Goal: Find specific page/section: Find specific page/section

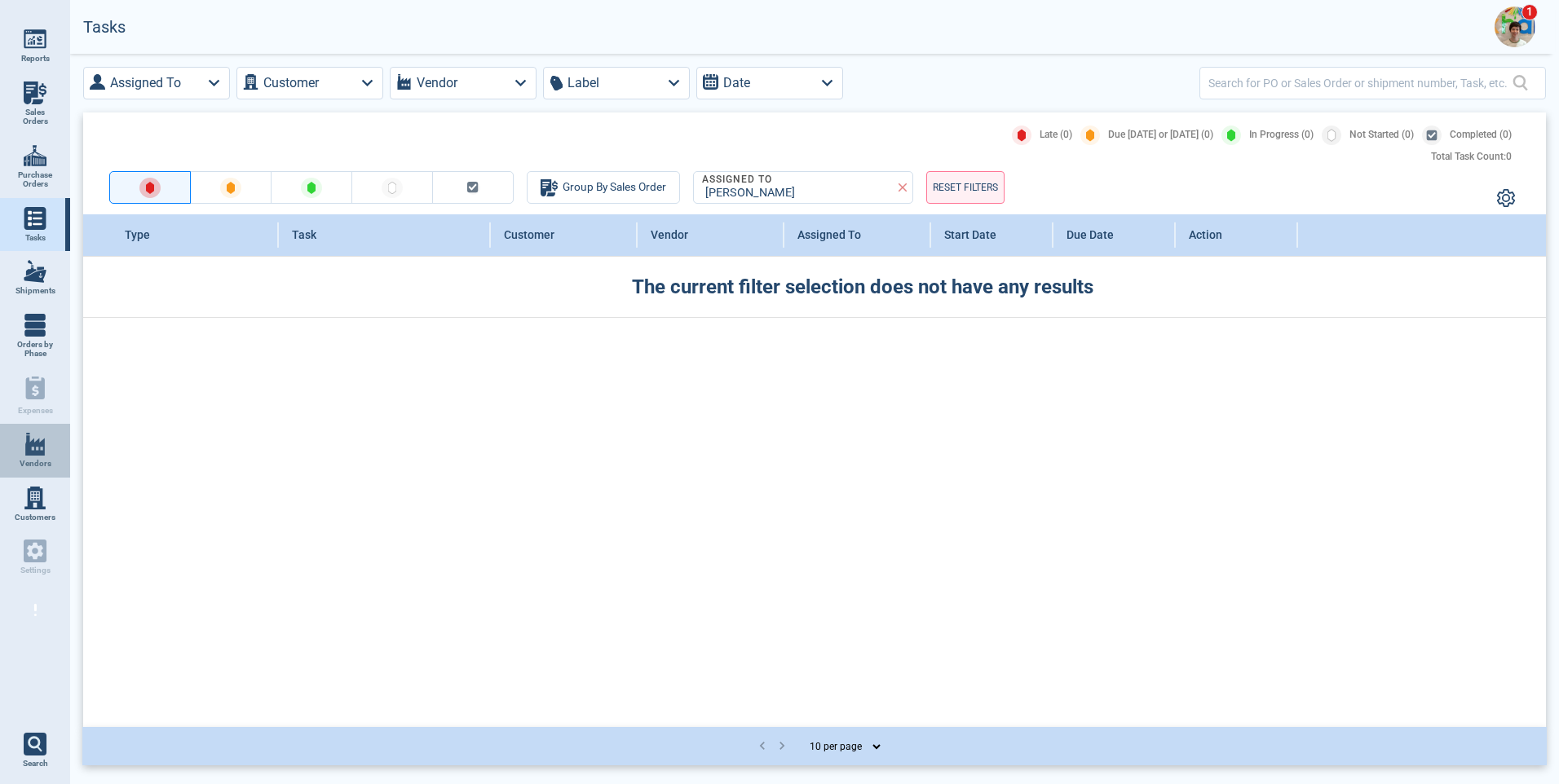
click at [32, 463] on span "Vendors" at bounding box center [35, 464] width 32 height 10
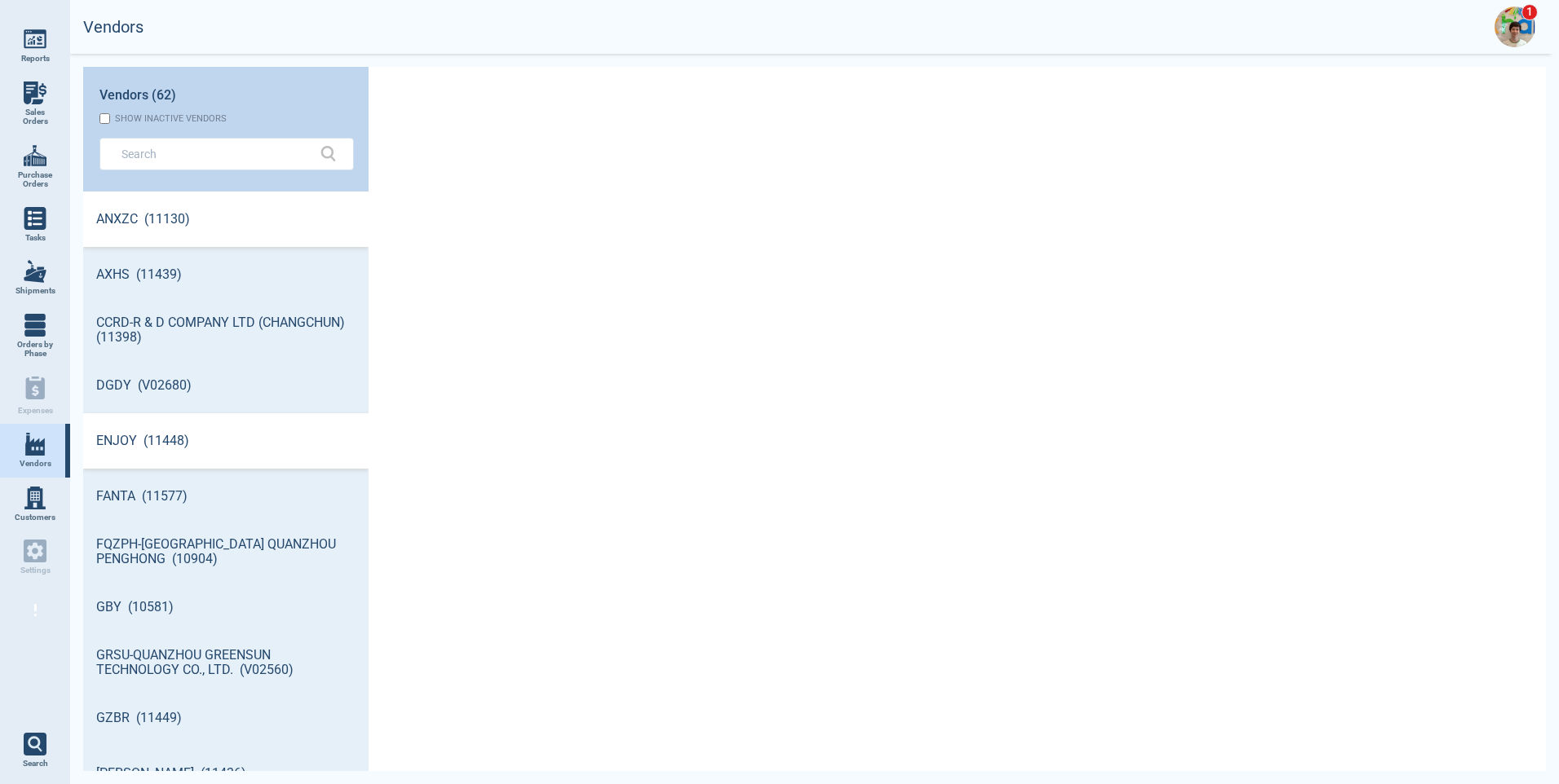
scroll to position [574, 281]
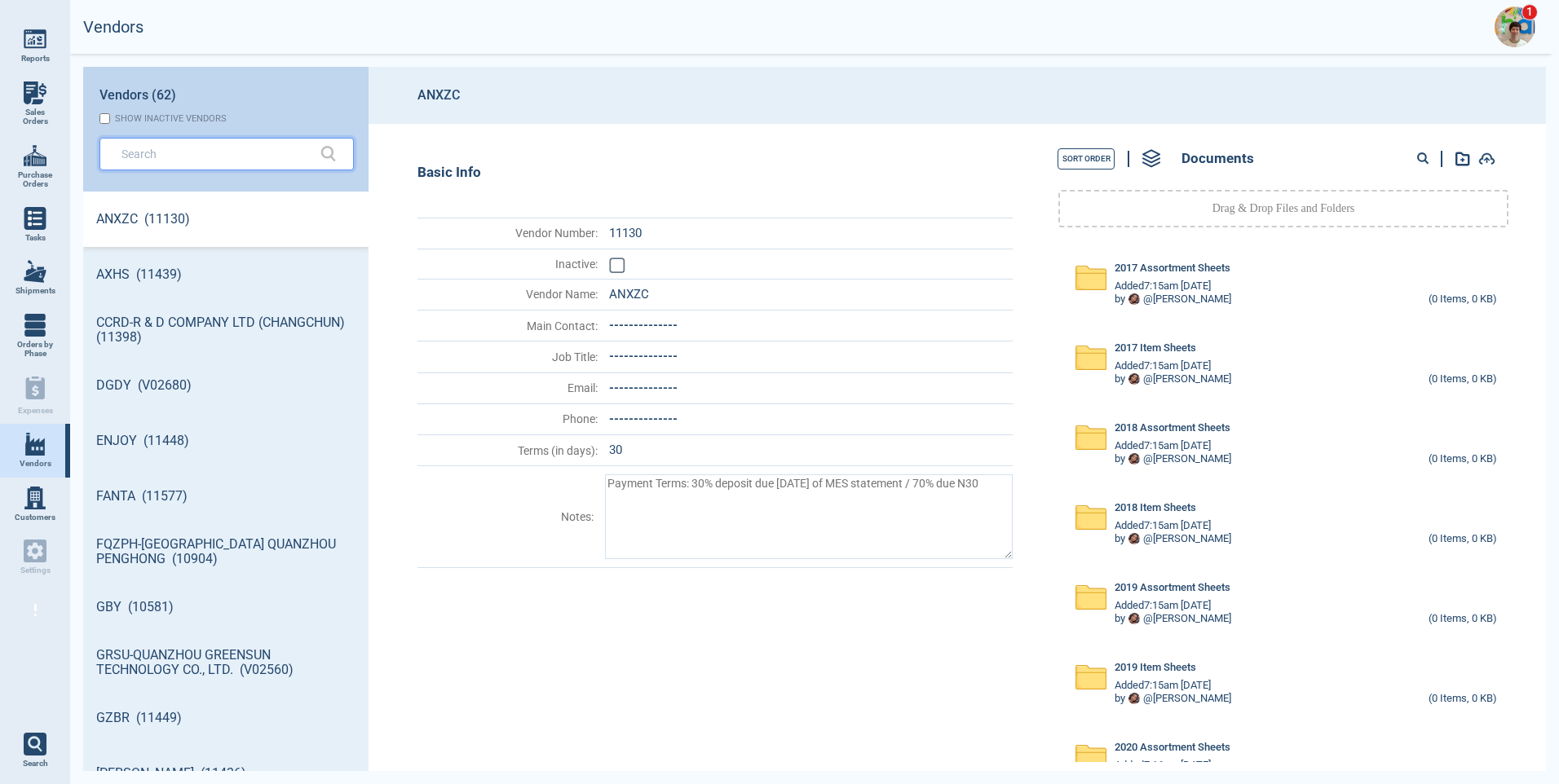
click at [175, 153] on input "text" at bounding box center [214, 153] width 186 height 23
type textarea "x"
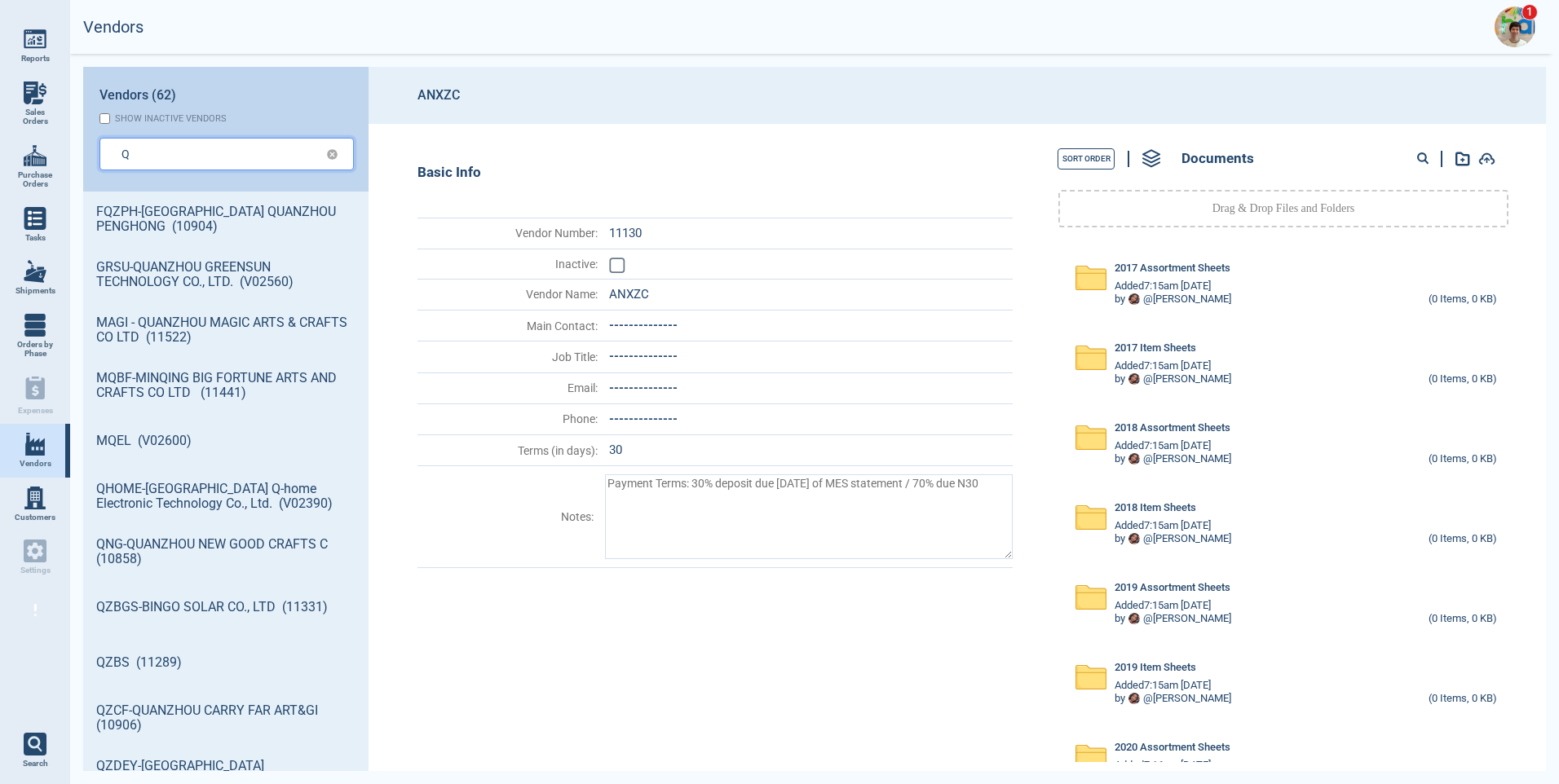
type input "Q"
type textarea "x"
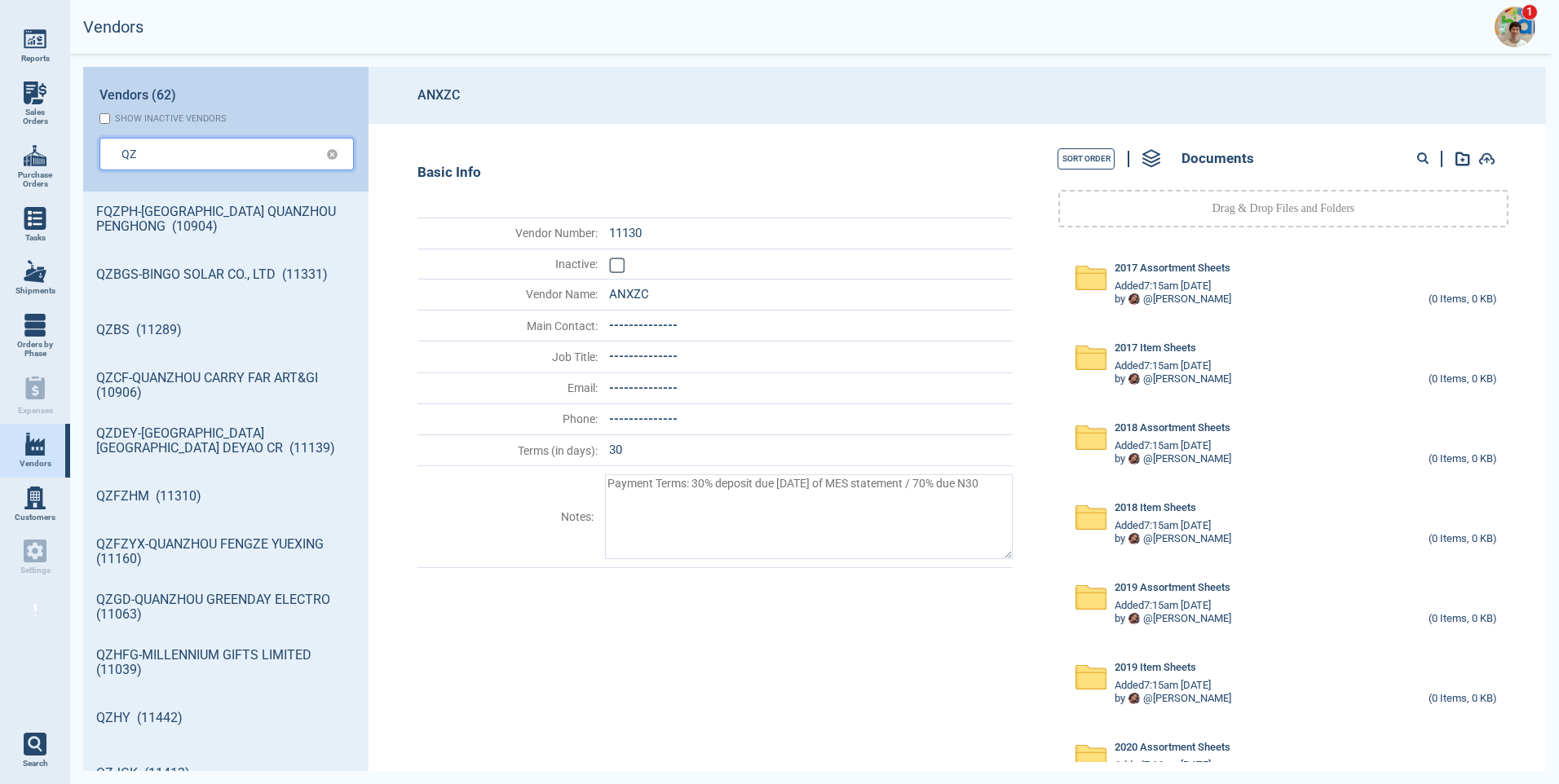
type input "QZ"
type textarea "x"
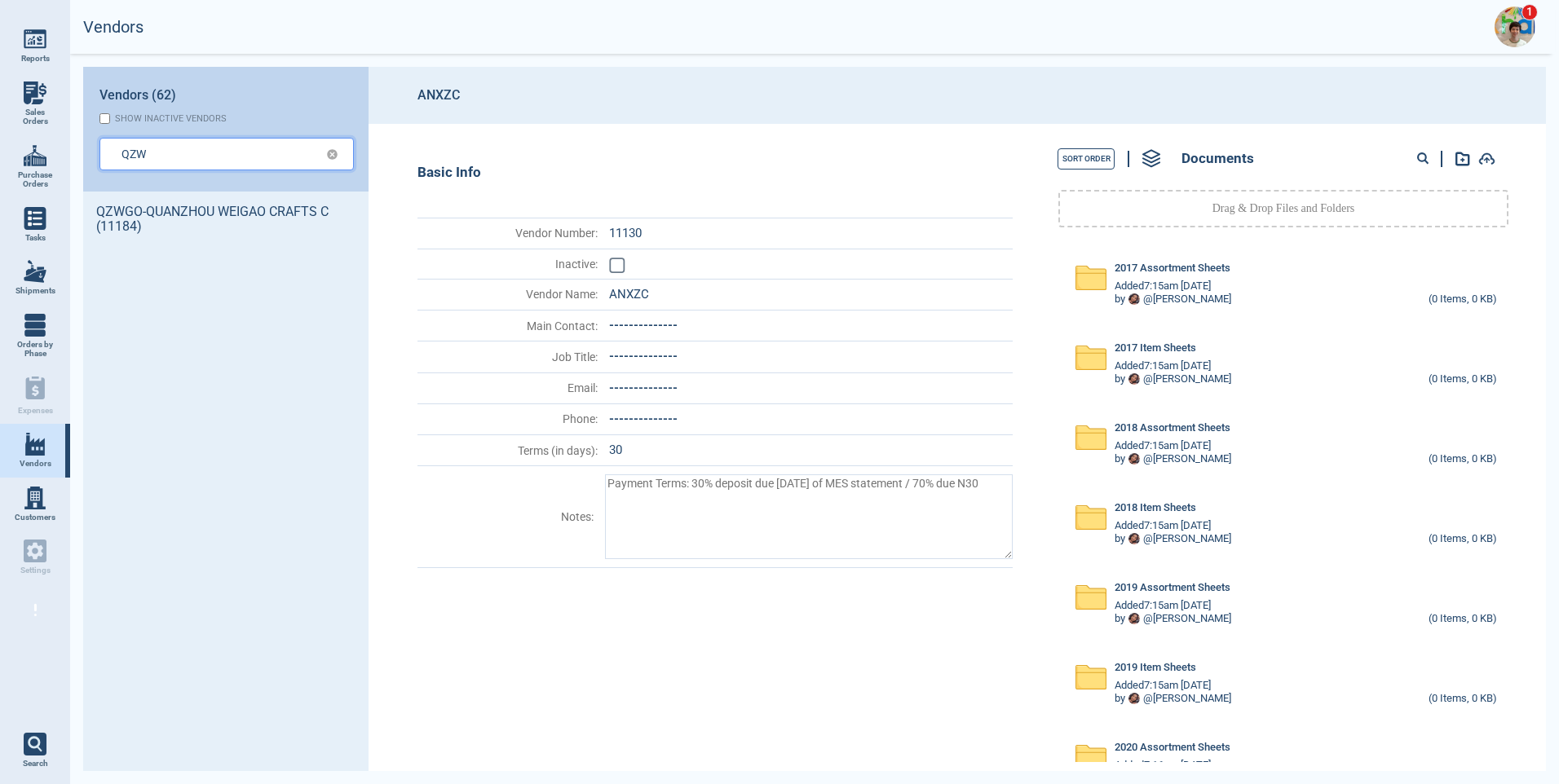
type input "QZW"
type textarea "x"
type input "QZWG"
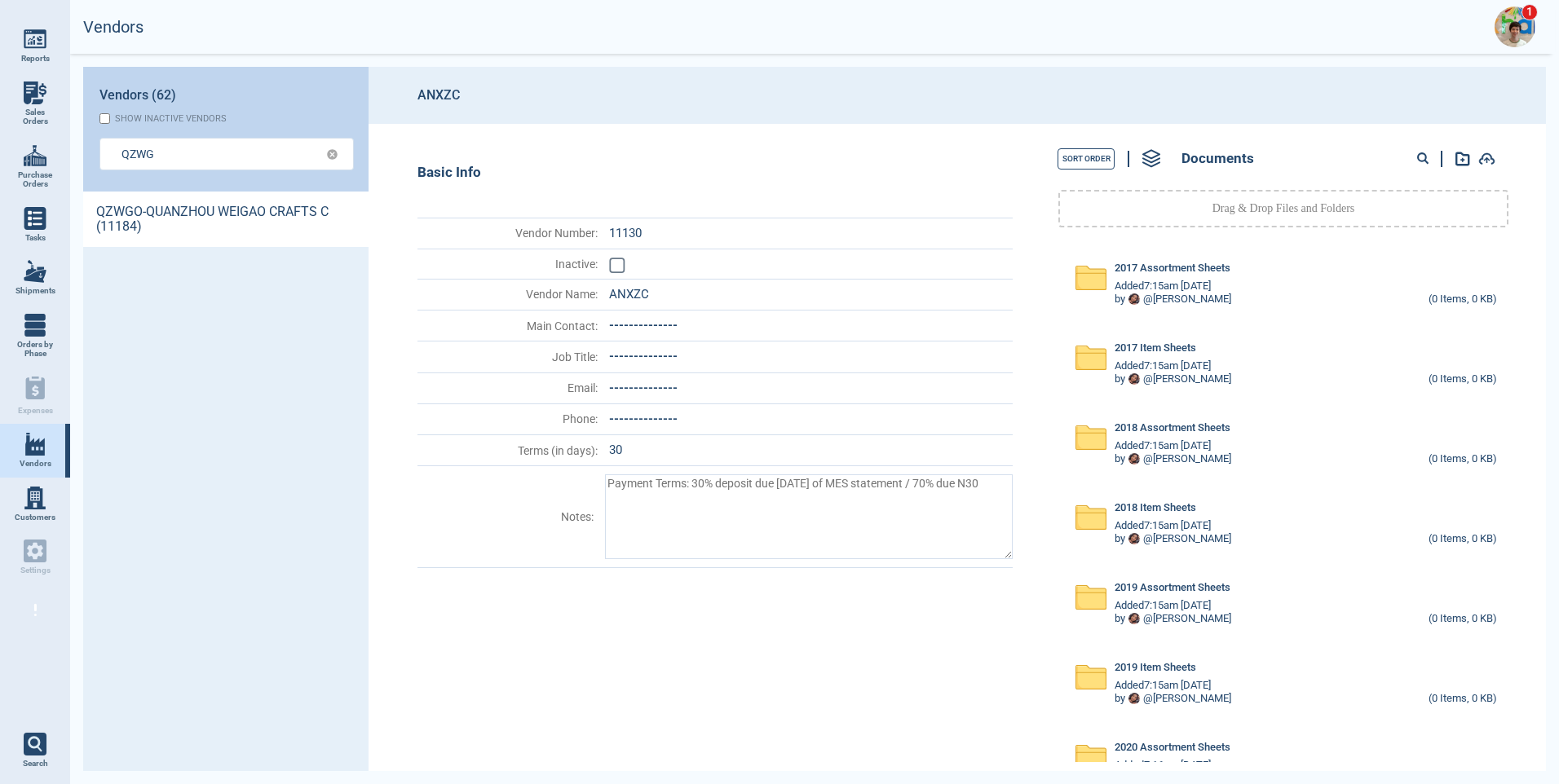
click at [179, 203] on link "QZWGO-QUANZHOU WEIGAO CRAFTS C (11184)" at bounding box center [226, 219] width 286 height 56
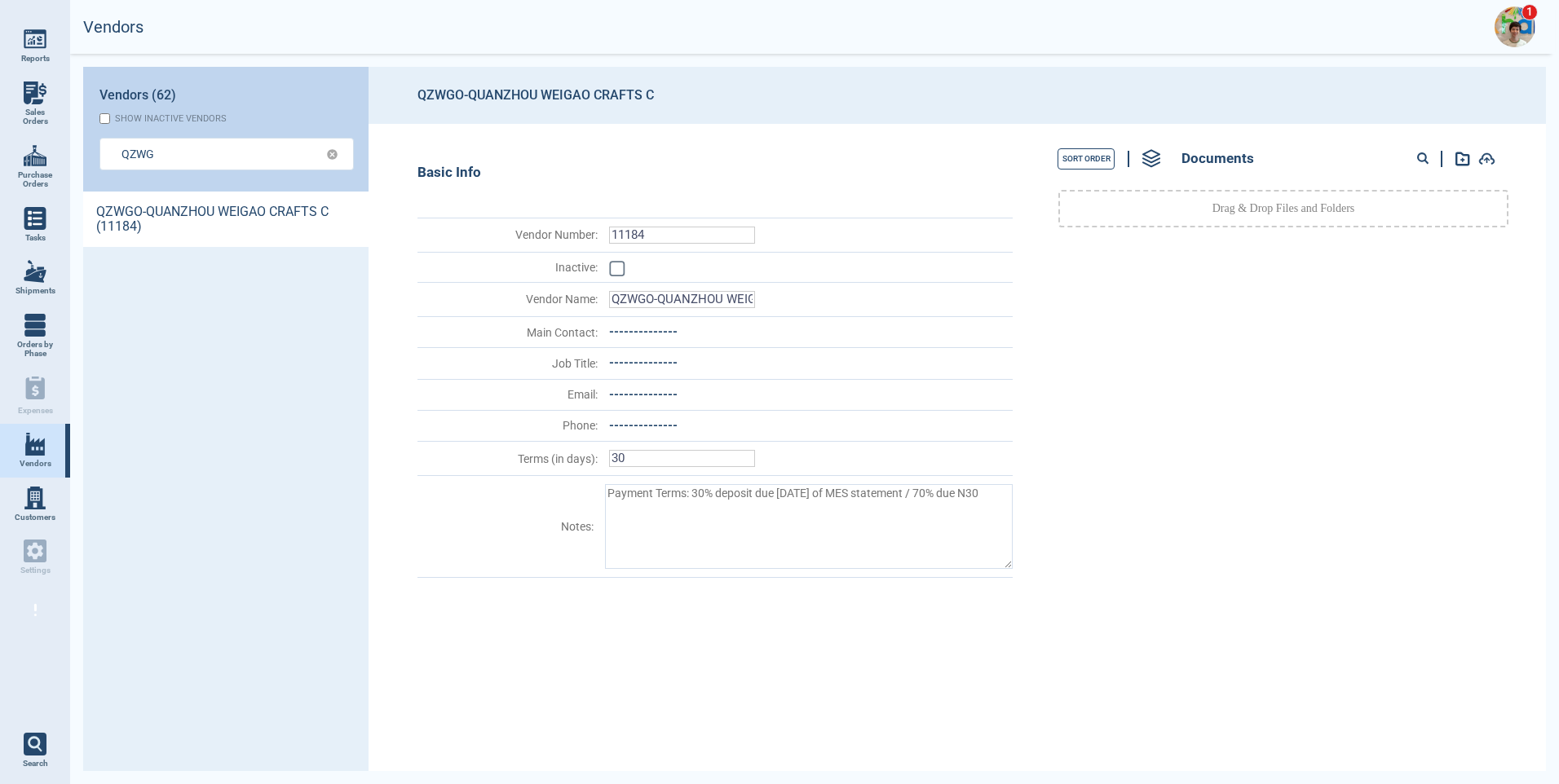
type textarea "x"
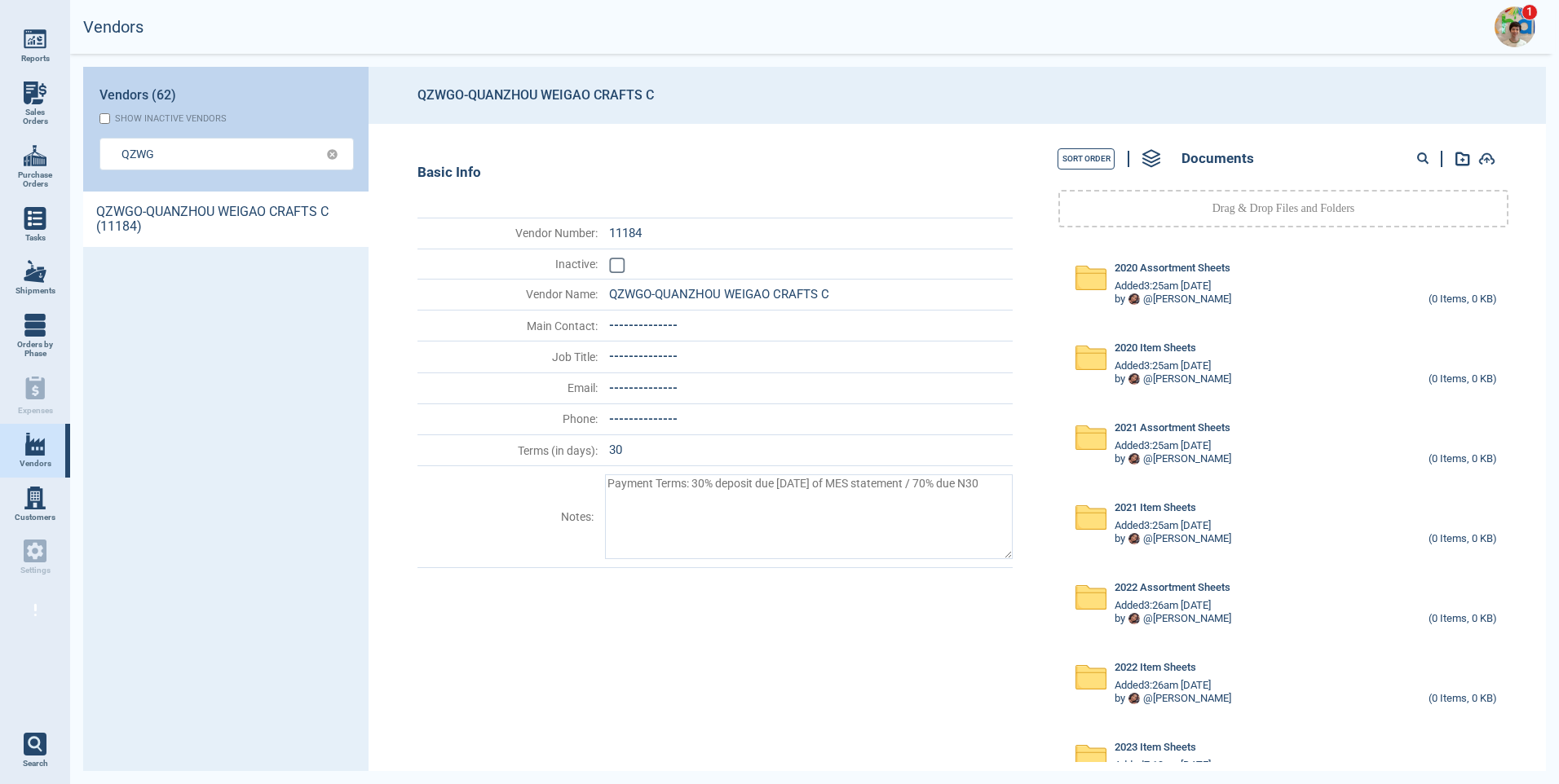
click at [1423, 152] on icon at bounding box center [1422, 158] width 12 height 12
click at [1296, 161] on input at bounding box center [1360, 158] width 160 height 21
type input "15071"
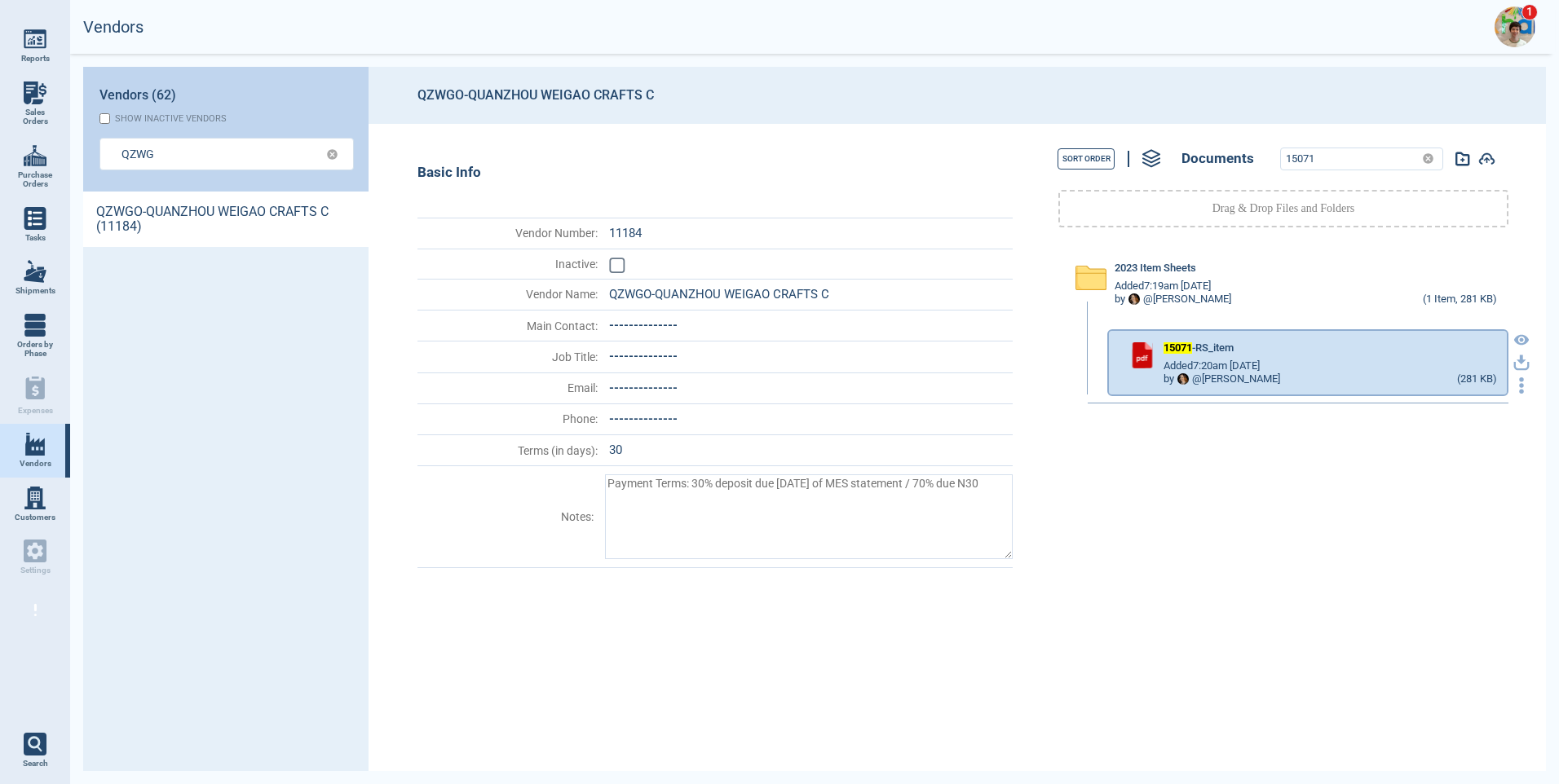
click at [1513, 362] on icon "button" at bounding box center [1522, 363] width 17 height 17
click at [1515, 34] on img at bounding box center [1514, 27] width 41 height 41
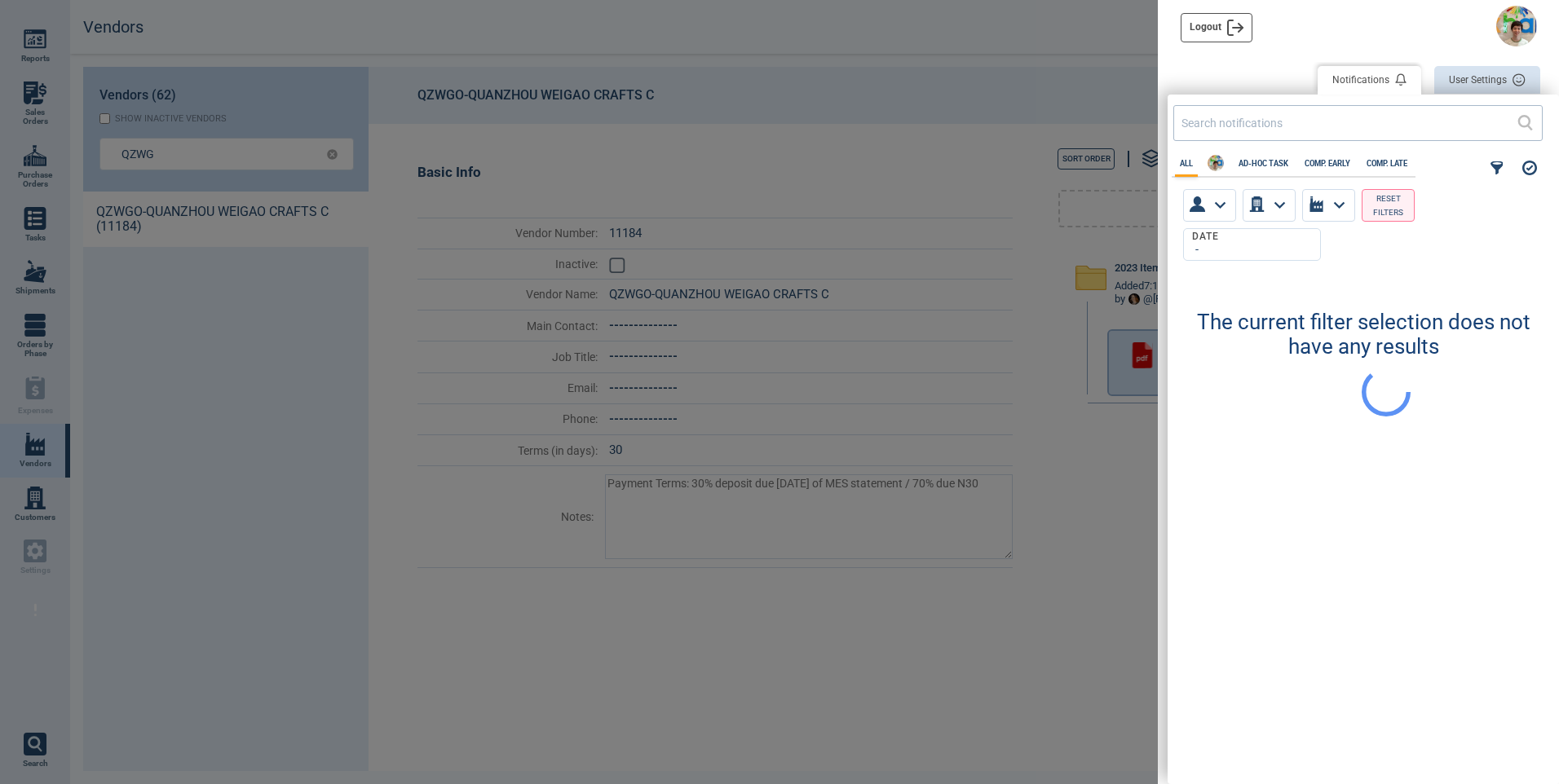
click at [1004, 112] on div at bounding box center [780, 392] width 1559 height 784
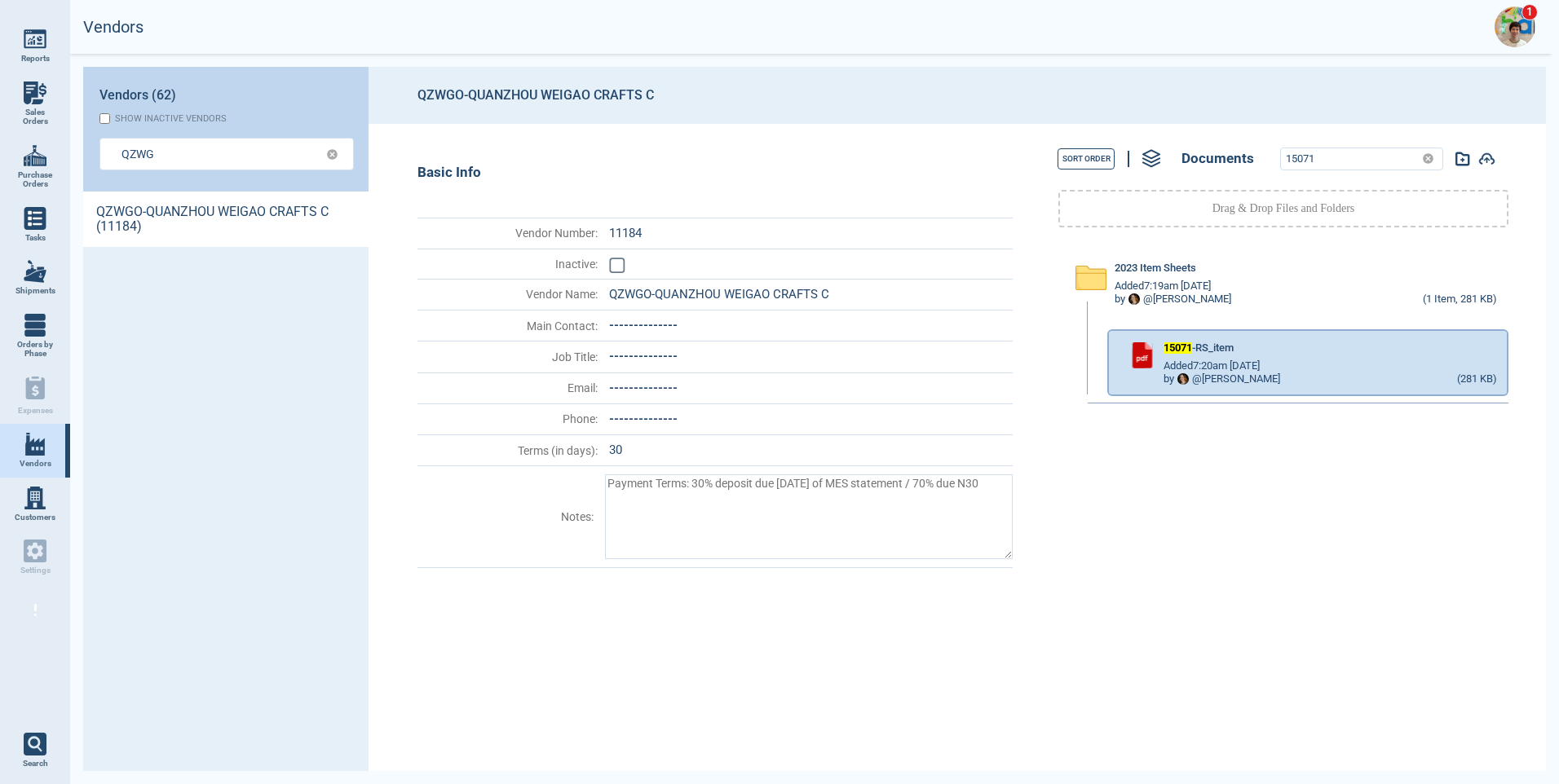
click at [1502, 34] on img at bounding box center [1514, 27] width 41 height 41
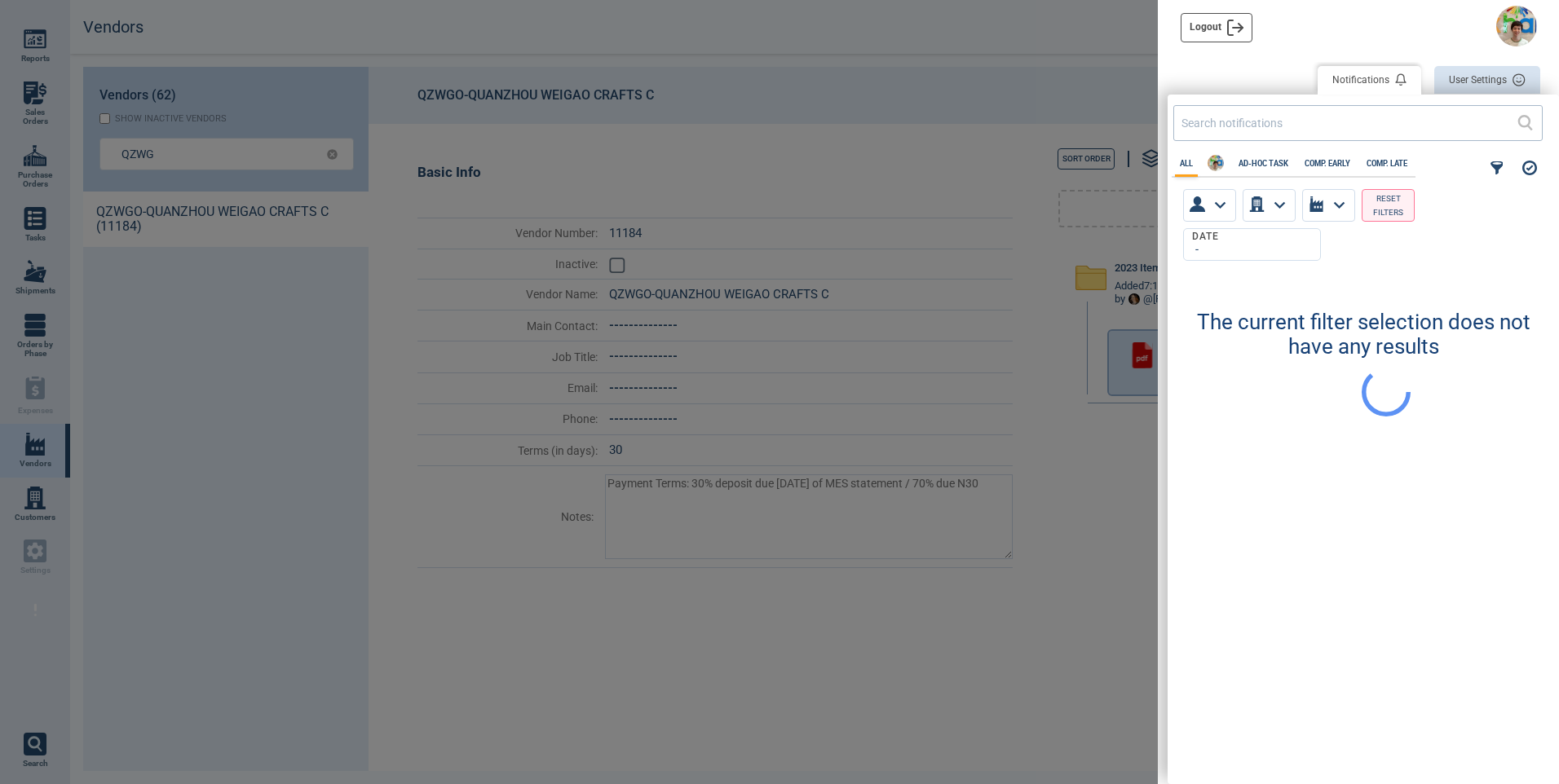
click at [934, 169] on div at bounding box center [780, 392] width 1559 height 784
